Goal: Task Accomplishment & Management: Complete application form

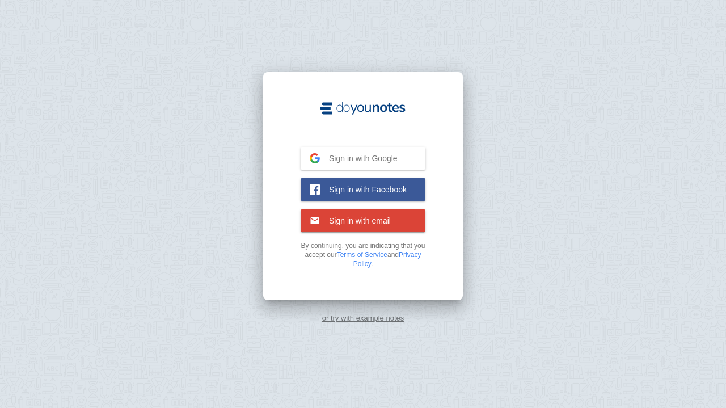
click at [382, 188] on span "Sign in with Facebook" at bounding box center [363, 189] width 87 height 10
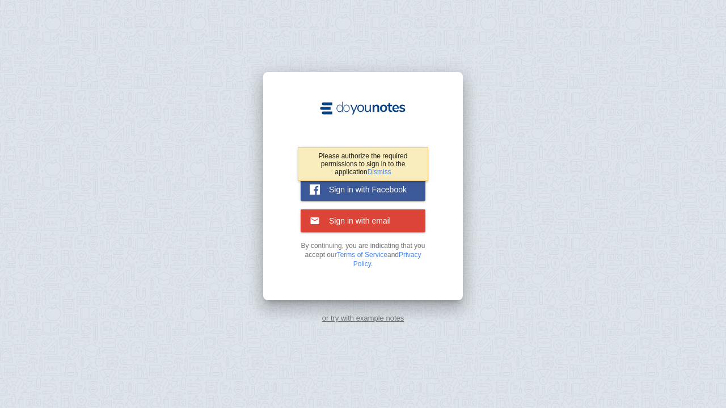
click at [360, 188] on span "Sign in with Facebook" at bounding box center [363, 189] width 87 height 10
click at [341, 218] on span "Sign in with email" at bounding box center [355, 221] width 71 height 10
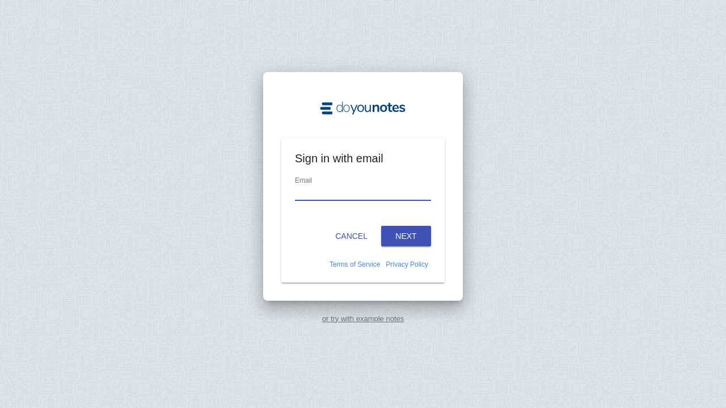
click at [320, 199] on input "email" at bounding box center [363, 192] width 136 height 15
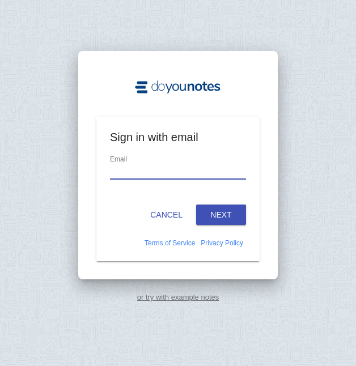
click at [135, 154] on div "Email" at bounding box center [178, 172] width 136 height 38
click at [125, 179] on input "email" at bounding box center [178, 171] width 136 height 15
type input "awanang014@gmail.com"
click at [213, 212] on button "Next" at bounding box center [221, 215] width 50 height 20
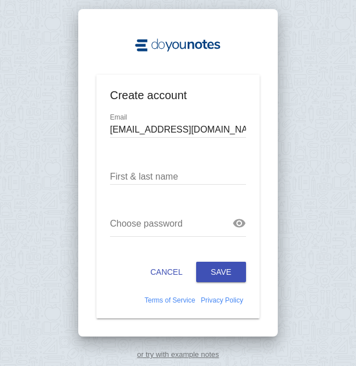
click at [127, 164] on div "First & last name" at bounding box center [178, 177] width 136 height 38
drag, startPoint x: 126, startPoint y: 166, endPoint x: 126, endPoint y: 177, distance: 10.8
click at [126, 167] on div "First & last name" at bounding box center [178, 177] width 136 height 38
click at [126, 177] on input "text" at bounding box center [178, 177] width 136 height 15
type input "nango awa"
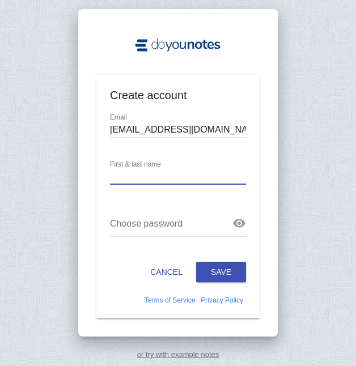
type input "Nango Awa"
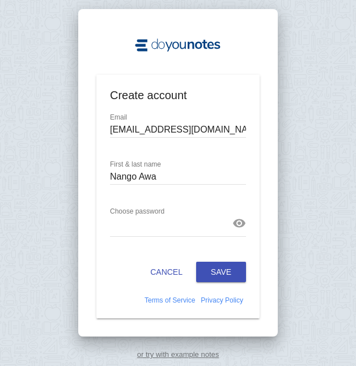
click at [238, 226] on link at bounding box center [240, 224] width 14 height 14
click at [218, 265] on button "Save" at bounding box center [221, 272] width 50 height 20
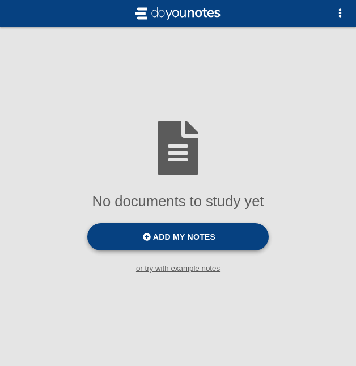
click at [201, 238] on span "Add my notes" at bounding box center [184, 237] width 62 height 9
click at [0, 0] on input "Add my notes" at bounding box center [0, 0] width 0 height 0
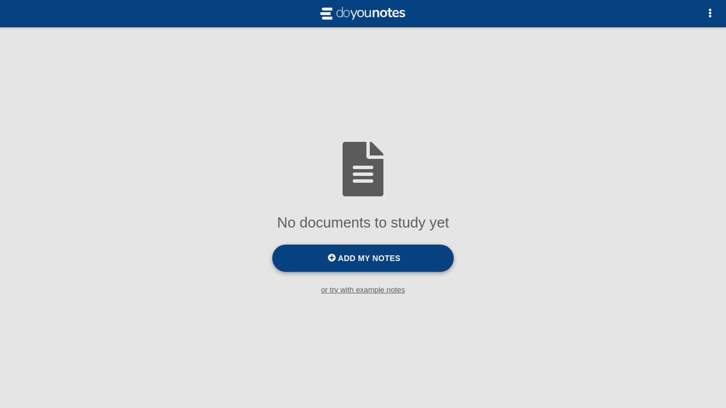
click at [372, 257] on span "Add my notes" at bounding box center [369, 258] width 62 height 9
click at [0, 0] on input "Add my notes" at bounding box center [0, 0] width 0 height 0
click at [710, 10] on span "button" at bounding box center [710, 13] width 9 height 9
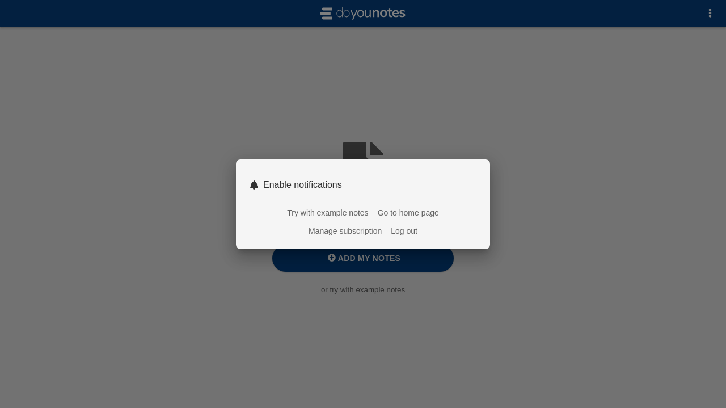
click at [331, 211] on link "Try with example notes" at bounding box center [327, 212] width 81 height 9
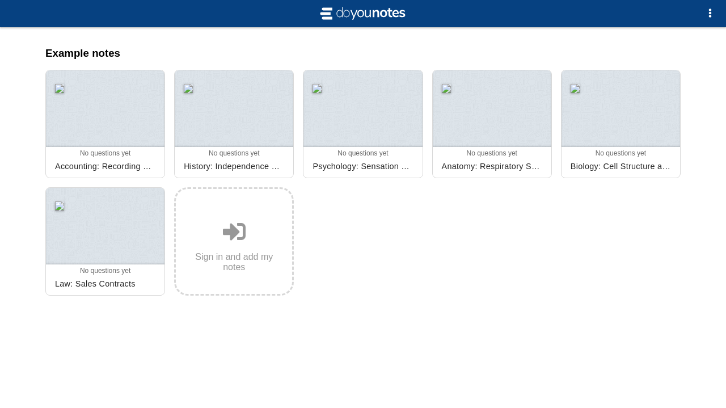
click at [329, 2] on div at bounding box center [363, 9] width 726 height 36
click at [332, 10] on img at bounding box center [363, 14] width 91 height 18
